Goal: Task Accomplishment & Management: Manage account settings

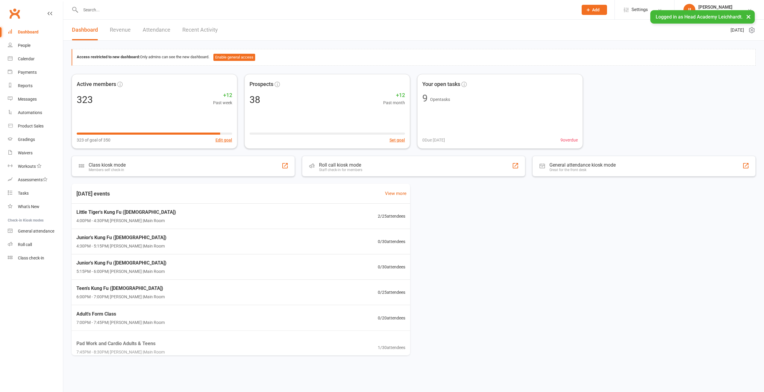
click at [256, 7] on input "text" at bounding box center [326, 10] width 495 height 8
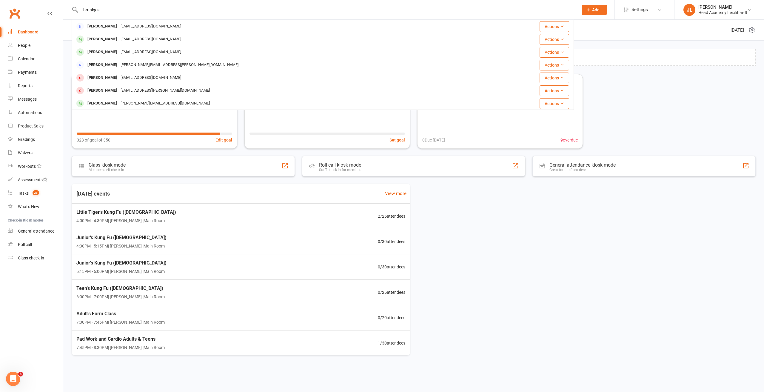
type input "bruniges"
click at [133, 28] on div "[EMAIL_ADDRESS][DOMAIN_NAME]" at bounding box center [151, 26] width 64 height 9
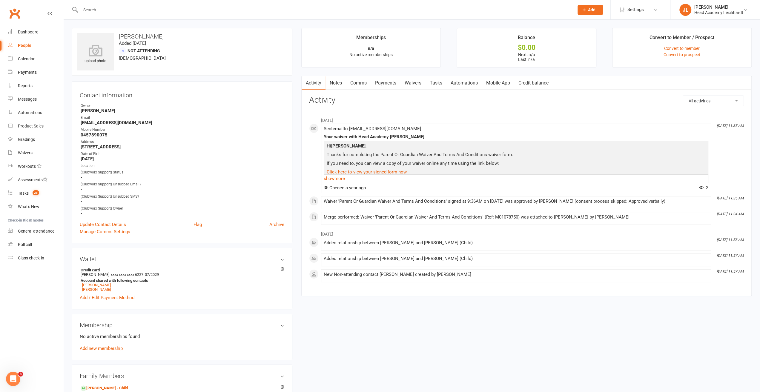
click at [337, 84] on link "Notes" at bounding box center [335, 83] width 21 height 14
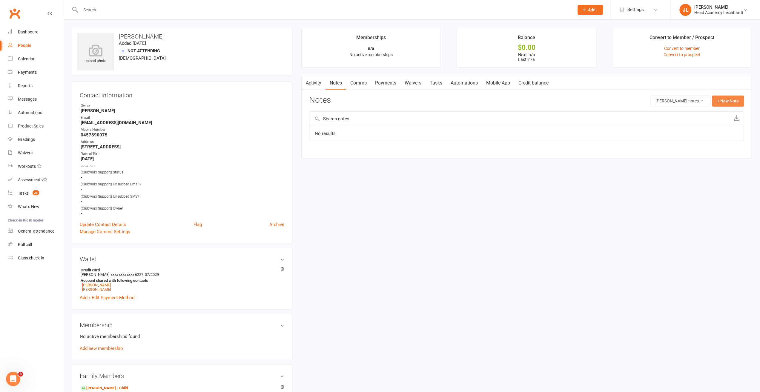
click at [736, 104] on button "+ New Note" at bounding box center [728, 101] width 32 height 11
click at [553, 131] on div "New Note Subject Body Add tag Save Note Cancel" at bounding box center [526, 154] width 435 height 116
click at [551, 130] on input "text" at bounding box center [526, 125] width 435 height 13
click at [548, 128] on input "text" at bounding box center [526, 125] width 435 height 13
type input "Ella Bruniges (mum)"
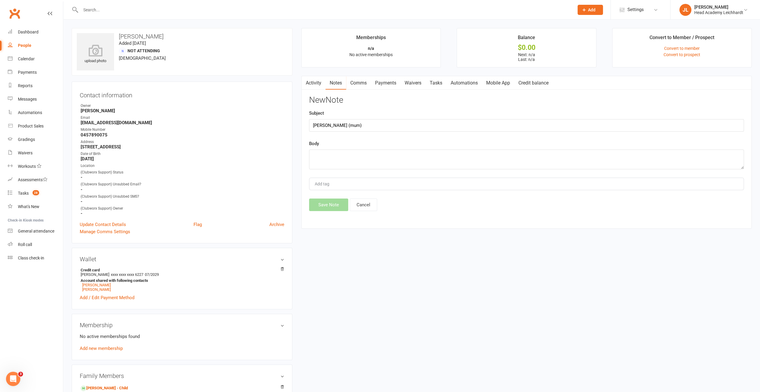
drag, startPoint x: 134, startPoint y: 119, endPoint x: 106, endPoint y: 120, distance: 28.1
click at [106, 120] on li "Email ellabruniges@gmail.com" at bounding box center [182, 120] width 205 height 10
click at [106, 120] on strong "[EMAIL_ADDRESS][DOMAIN_NAME]" at bounding box center [183, 122] width 204 height 5
click at [112, 122] on strong "[EMAIL_ADDRESS][DOMAIN_NAME]" at bounding box center [183, 122] width 204 height 5
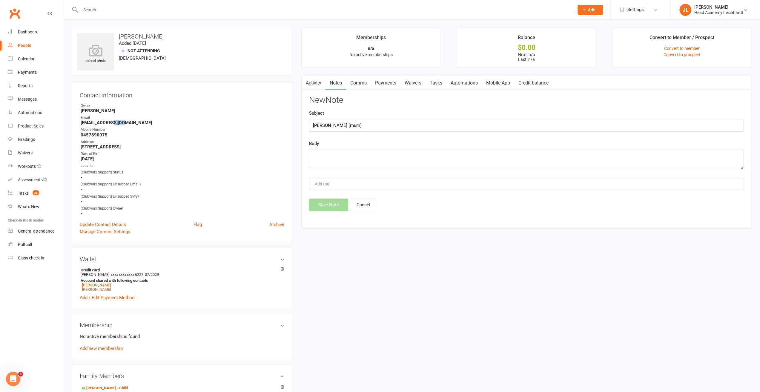
click at [113, 122] on strong "[EMAIL_ADDRESS][DOMAIN_NAME]" at bounding box center [183, 122] width 204 height 5
copy strong "gmail"
click at [133, 123] on strong "[EMAIL_ADDRESS][DOMAIN_NAME]" at bounding box center [183, 122] width 204 height 5
drag, startPoint x: 133, startPoint y: 123, endPoint x: 98, endPoint y: 123, distance: 34.9
click at [80, 123] on li "Email ellabruniges@gmail.com" at bounding box center [182, 120] width 205 height 10
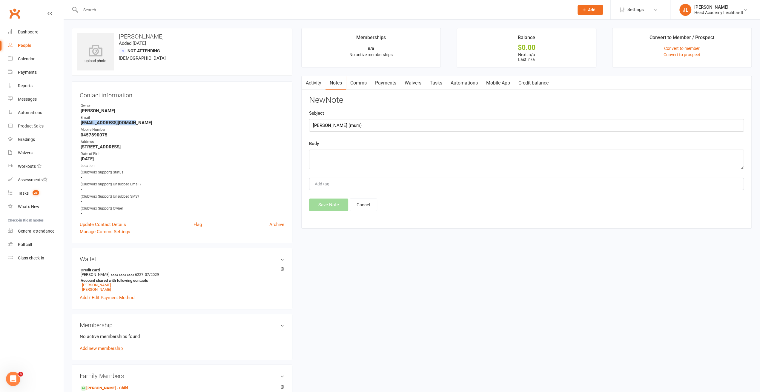
copy strong "[EMAIL_ADDRESS][DOMAIN_NAME]"
click at [333, 156] on textarea at bounding box center [526, 160] width 435 height 20
paste textarea "[EMAIL_ADDRESS][DOMAIN_NAME]"
click at [97, 133] on strong "0457890075" at bounding box center [183, 134] width 204 height 5
click at [98, 133] on strong "0457890075" at bounding box center [183, 134] width 204 height 5
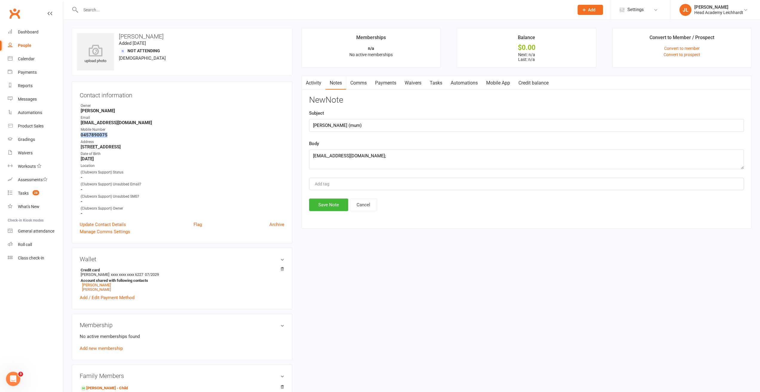
copy strong "0457890075"
click at [381, 159] on textarea "ellabruniges@gmail.com;" at bounding box center [526, 160] width 435 height 20
paste textarea "0457890075"
type textarea "ellabruniges@gmail.com; 0457890075"
click at [337, 204] on button "Save Note" at bounding box center [328, 205] width 39 height 13
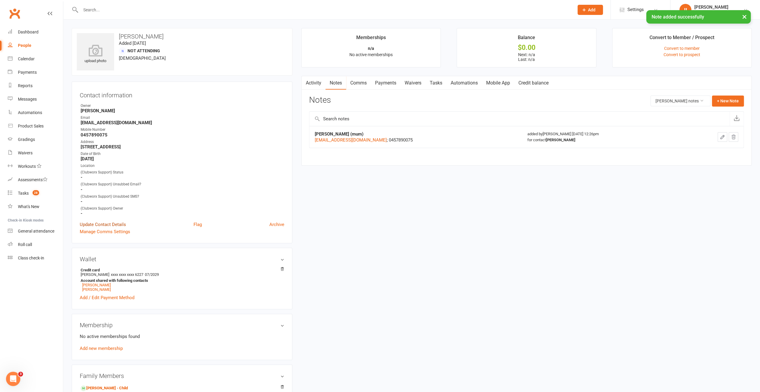
click at [118, 224] on link "Update Contact Details" at bounding box center [103, 224] width 46 height 7
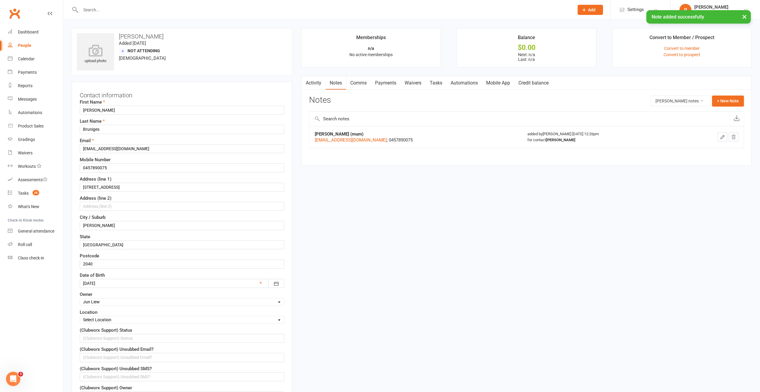
scroll to position [28, 0]
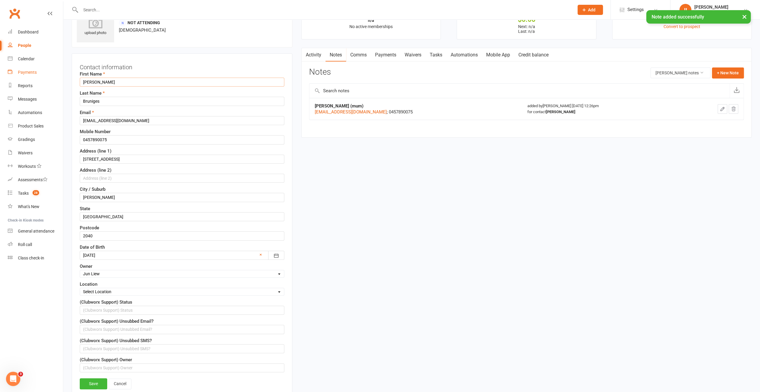
drag, startPoint x: 110, startPoint y: 82, endPoint x: 59, endPoint y: 75, distance: 52.4
click at [59, 75] on ui-view "Prospect Member Non-attending contact Class / event Appointment Grading event T…" at bounding box center [380, 353] width 760 height 761
type input "Ross"
paste input "ross"
type input "rossbruniges@gmail.com"
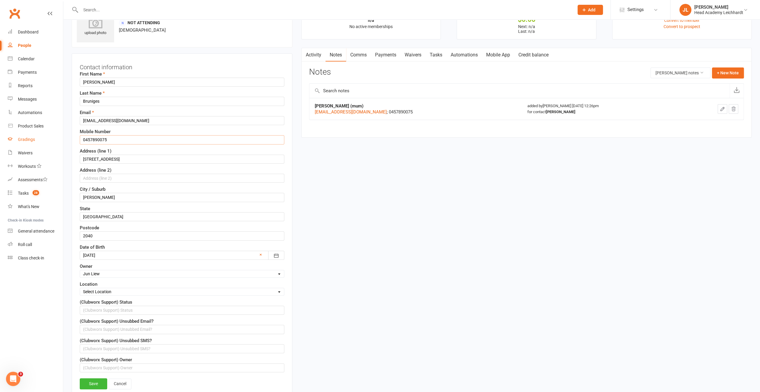
drag, startPoint x: 79, startPoint y: 136, endPoint x: 56, endPoint y: 133, distance: 22.8
click at [53, 133] on ui-view "Prospect Member Non-attending contact Class / event Appointment Grading event T…" at bounding box center [380, 353] width 760 height 761
paste input "35311117"
type input "0435311117"
click at [125, 251] on div at bounding box center [182, 255] width 205 height 9
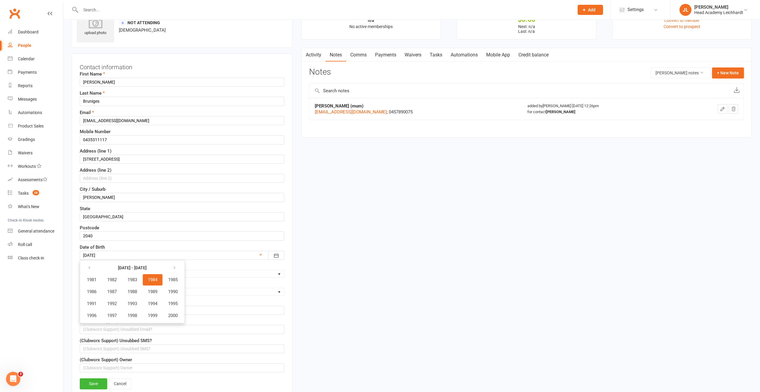
click at [263, 251] on div at bounding box center [182, 255] width 205 height 9
click at [262, 252] on link "×" at bounding box center [260, 254] width 2 height 7
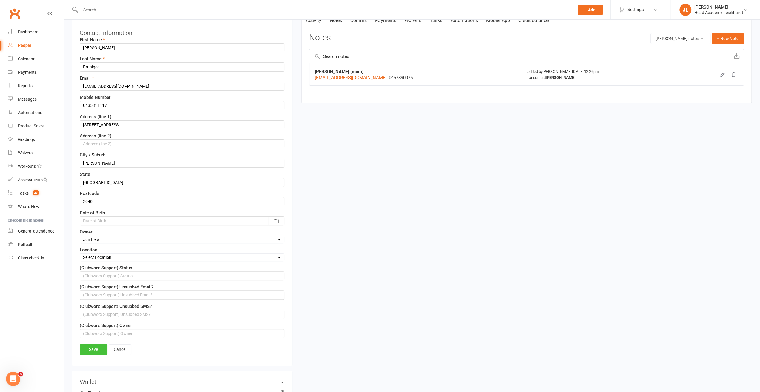
scroll to position [88, 0]
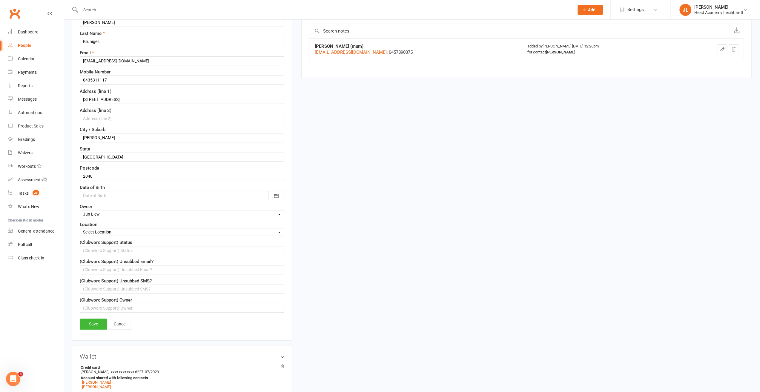
click at [87, 319] on link "Save" at bounding box center [93, 324] width 27 height 11
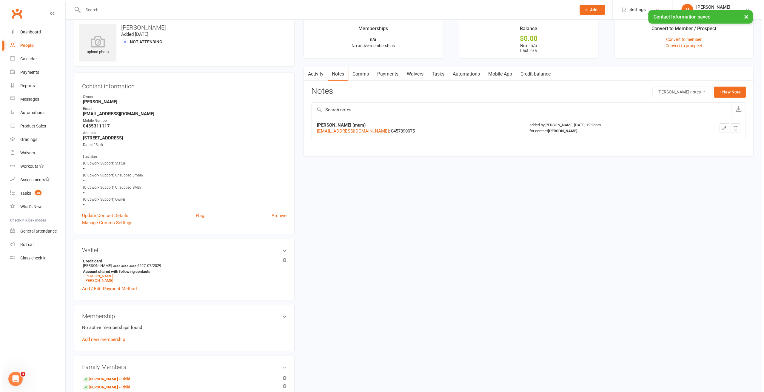
scroll to position [0, 0]
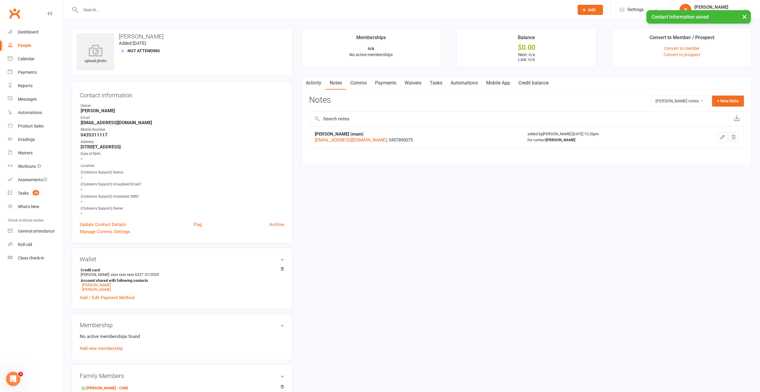
click at [505, 87] on link "Mobile App" at bounding box center [498, 83] width 32 height 14
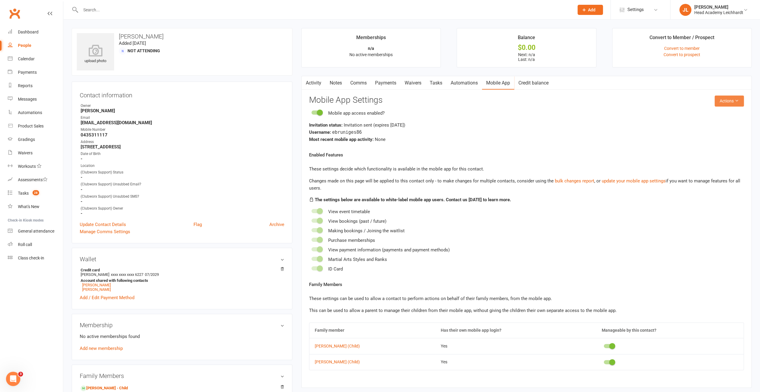
click at [730, 101] on button "Actions" at bounding box center [728, 101] width 29 height 11
click at [713, 126] on link "Send invitation SMS" at bounding box center [709, 126] width 59 height 12
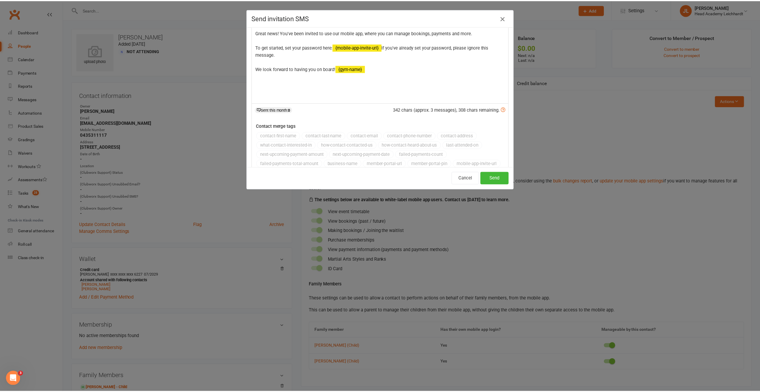
scroll to position [56, 0]
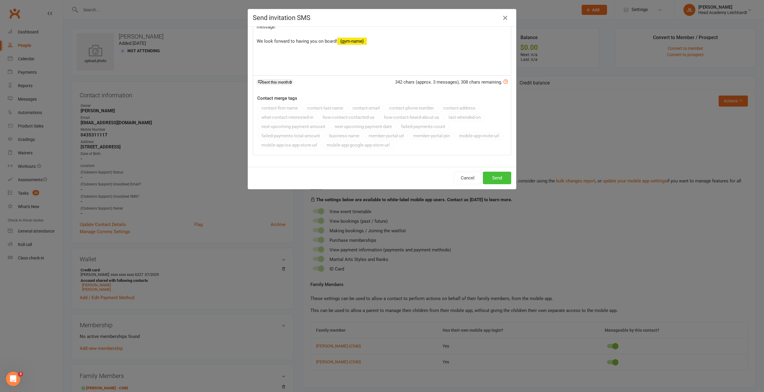
click at [497, 174] on button "Send" at bounding box center [497, 178] width 28 height 13
